Goal: Information Seeking & Learning: Learn about a topic

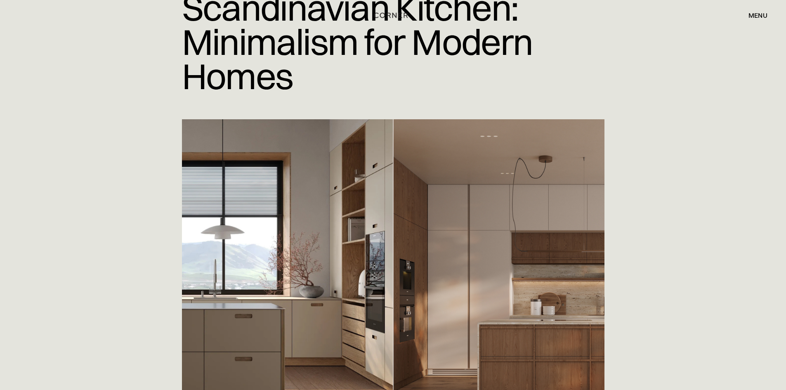
scroll to position [83, 0]
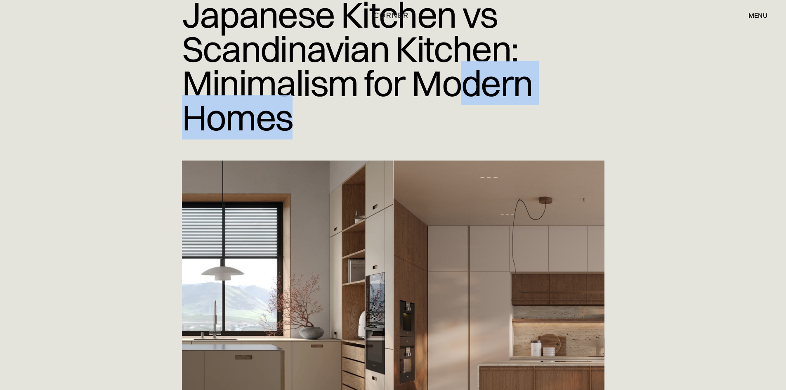
drag, startPoint x: 456, startPoint y: 98, endPoint x: 457, endPoint y: 107, distance: 9.1
click at [457, 107] on h1 "Japanese Kitchen vs Scandinavian Kitchen: Minimalism for Modern Homes" at bounding box center [393, 66] width 423 height 150
click at [422, 113] on h1 "Japanese Kitchen vs Scandinavian Kitchen: Minimalism for Modern Homes" at bounding box center [393, 66] width 423 height 150
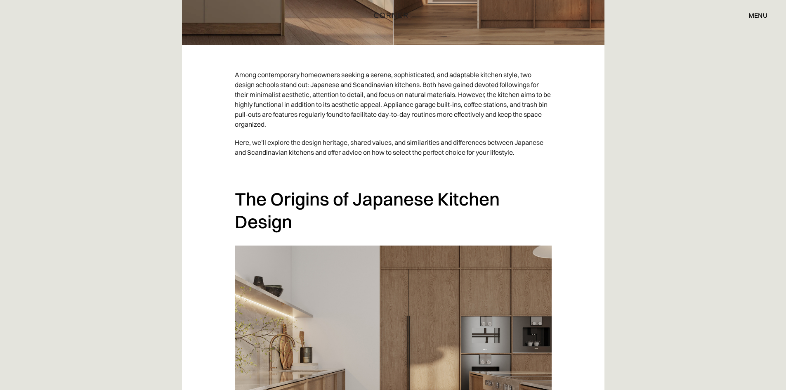
scroll to position [578, 0]
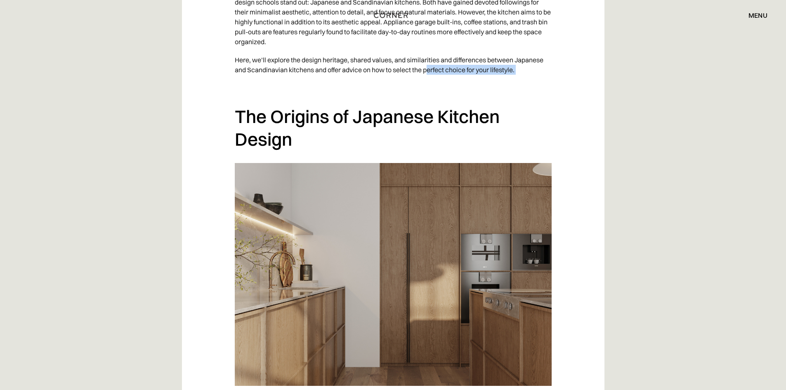
drag, startPoint x: 425, startPoint y: 79, endPoint x: 428, endPoint y: 68, distance: 11.6
click at [428, 68] on p "Here, we’ll explore the design heritage, shared values, and similarities and di…" at bounding box center [393, 65] width 317 height 28
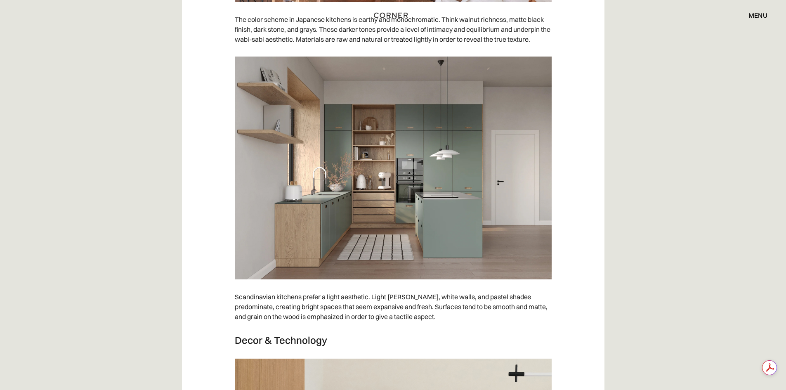
scroll to position [0, 0]
drag, startPoint x: 493, startPoint y: 309, endPoint x: 492, endPoint y: 318, distance: 8.7
click at [496, 322] on p "Scandinavian kitchens prefer a light aesthetic. Light [PERSON_NAME], white wall…" at bounding box center [393, 307] width 317 height 38
click at [475, 306] on p "Scandinavian kitchens prefer a light aesthetic. Light [PERSON_NAME], white wall…" at bounding box center [393, 307] width 317 height 38
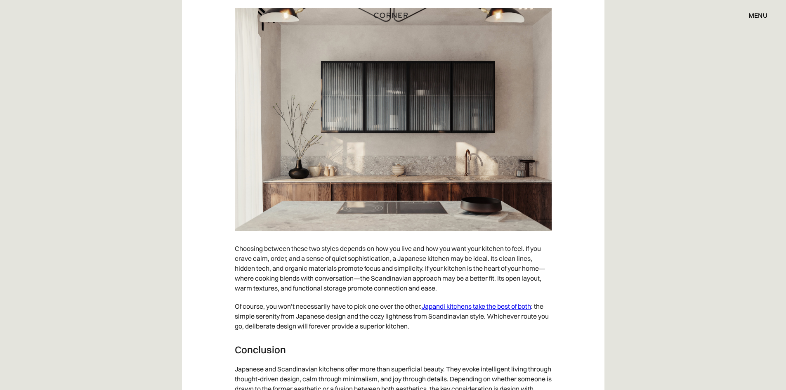
scroll to position [5406, 0]
